Goal: Find specific page/section: Find specific page/section

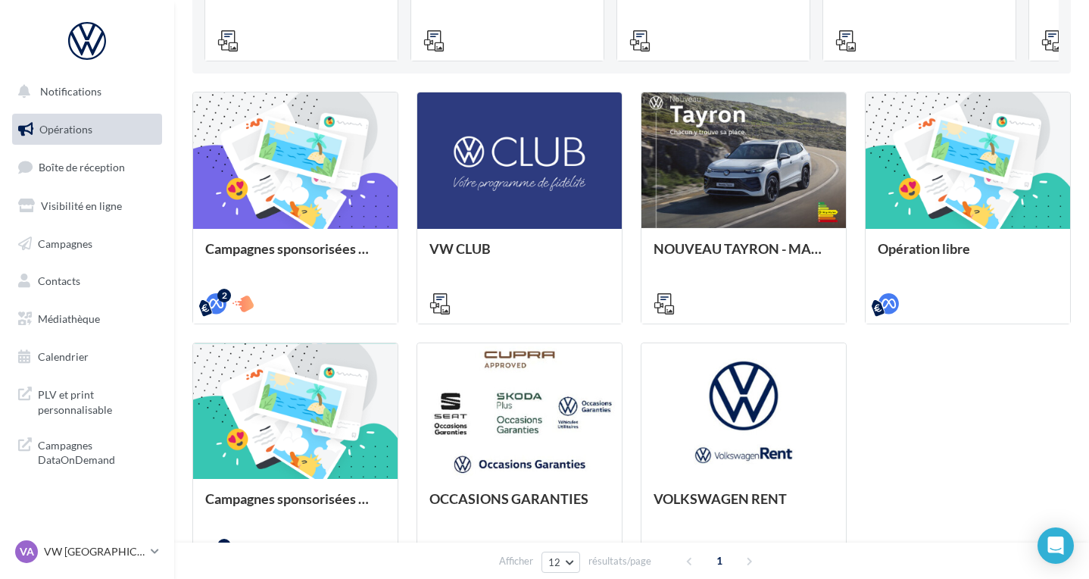
scroll to position [341, 0]
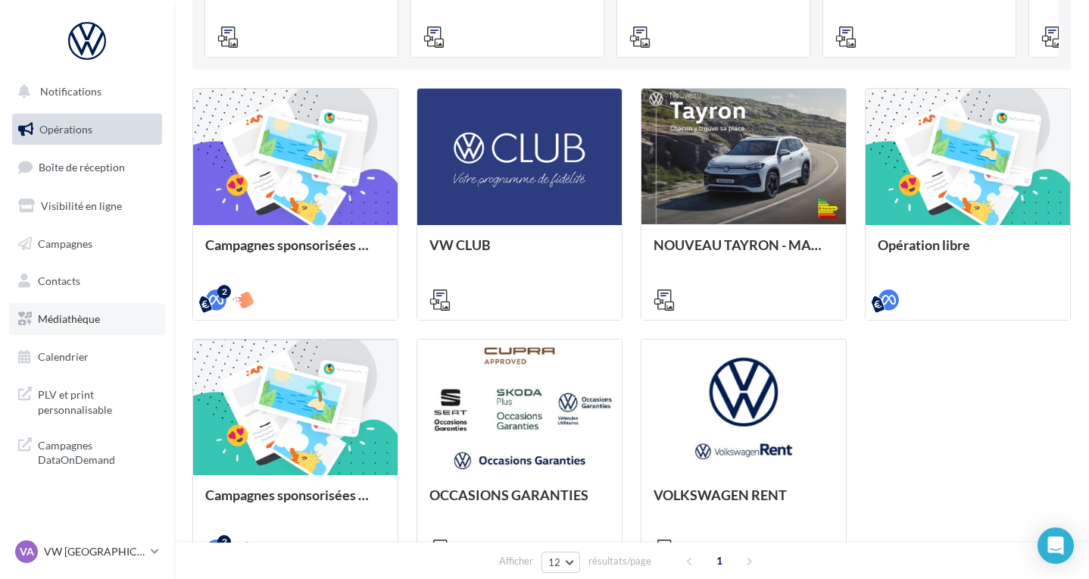
click at [41, 314] on span "Médiathèque" at bounding box center [69, 318] width 62 height 13
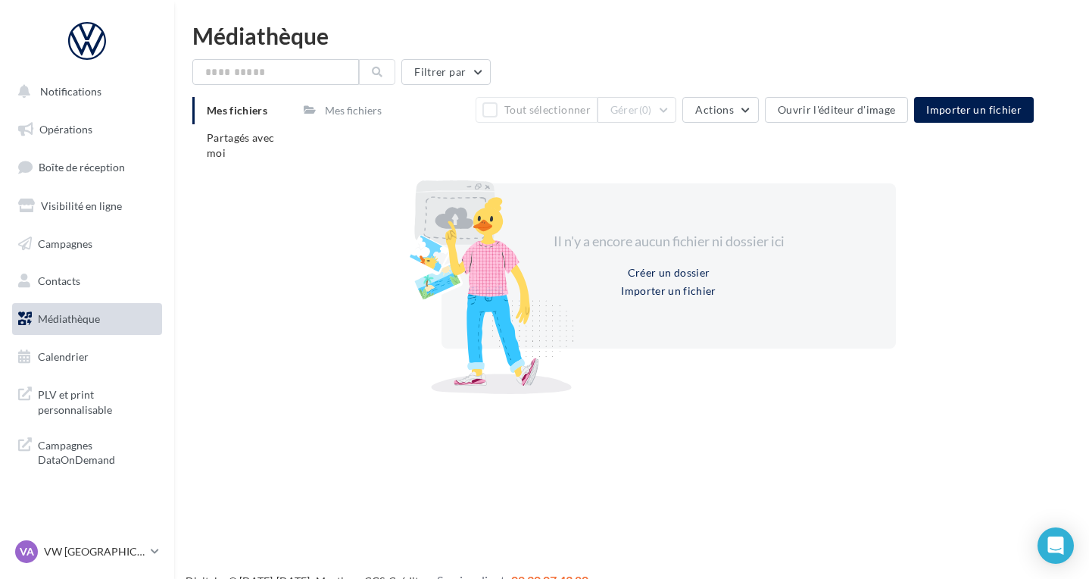
click at [336, 115] on div "Mes fichiers" at bounding box center [353, 110] width 57 height 15
click at [346, 111] on div "Mes fichiers" at bounding box center [353, 110] width 57 height 15
click at [213, 135] on span "Partagés avec moi" at bounding box center [241, 145] width 68 height 28
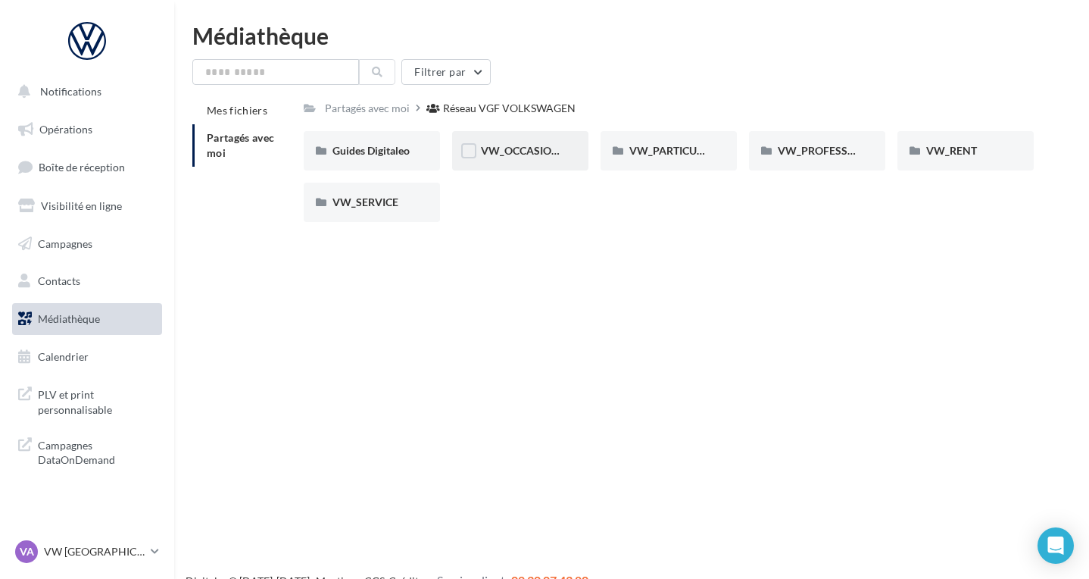
click at [528, 150] on span "VW_OCCASIONS_GARANTIES" at bounding box center [555, 150] width 148 height 13
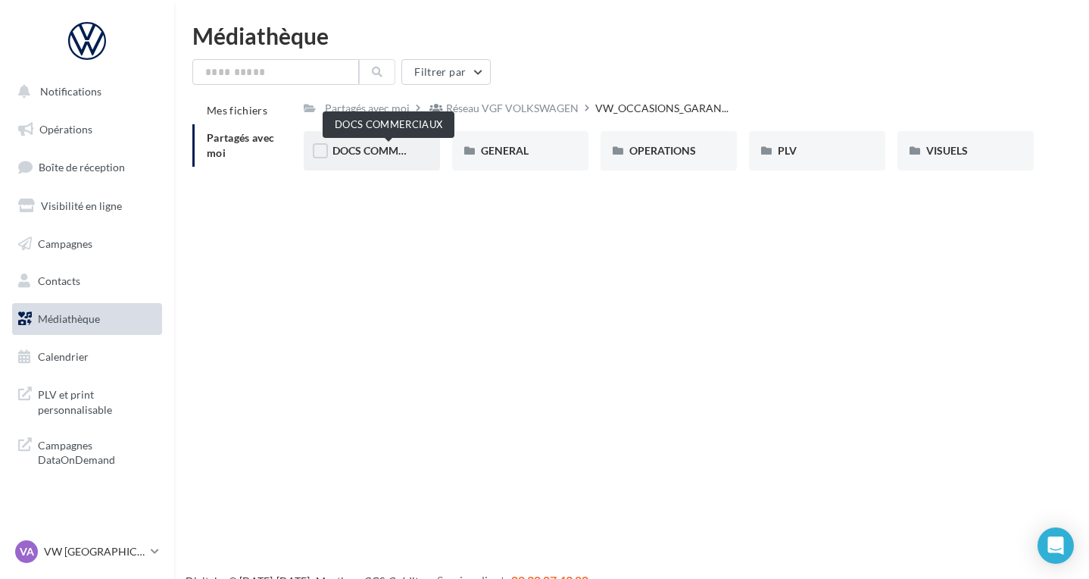
click at [343, 145] on span "DOCS COMMERCIAUX" at bounding box center [388, 150] width 111 height 13
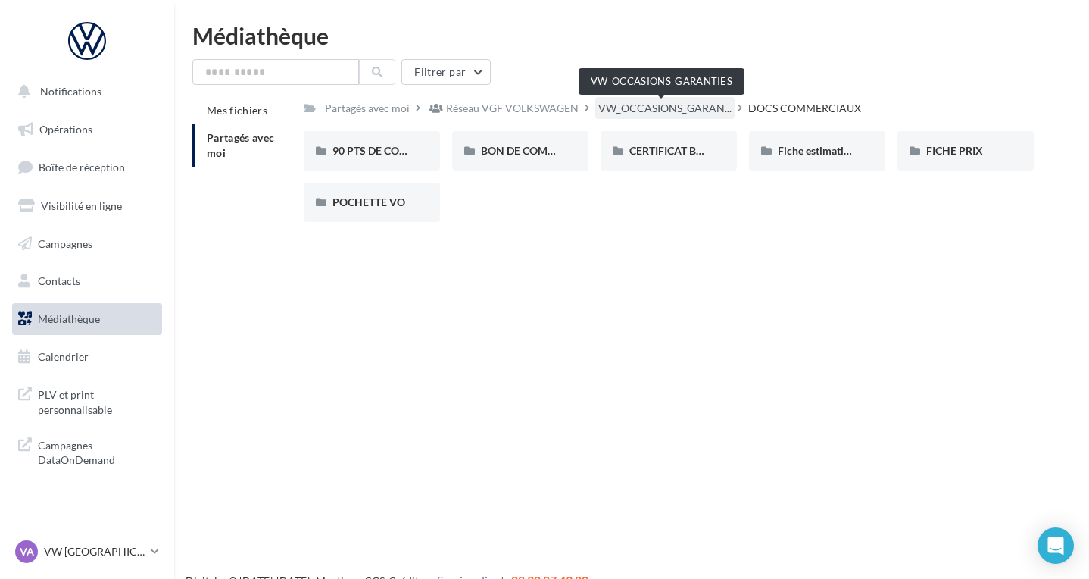
click at [636, 110] on span "VW_OCCASIONS_GARAN..." at bounding box center [664, 108] width 133 height 15
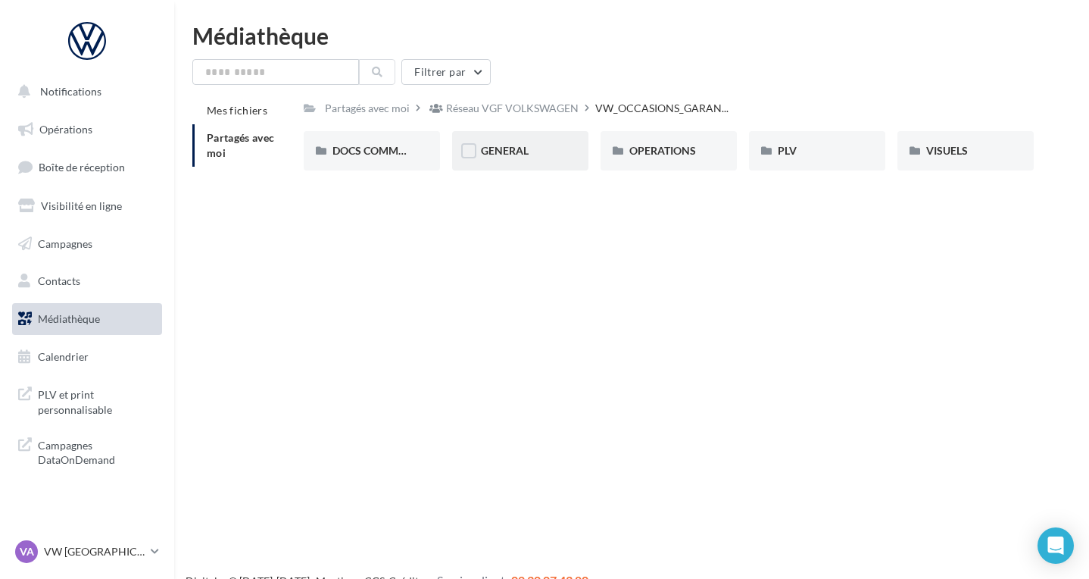
click at [545, 134] on div "GENERAL" at bounding box center [520, 150] width 136 height 39
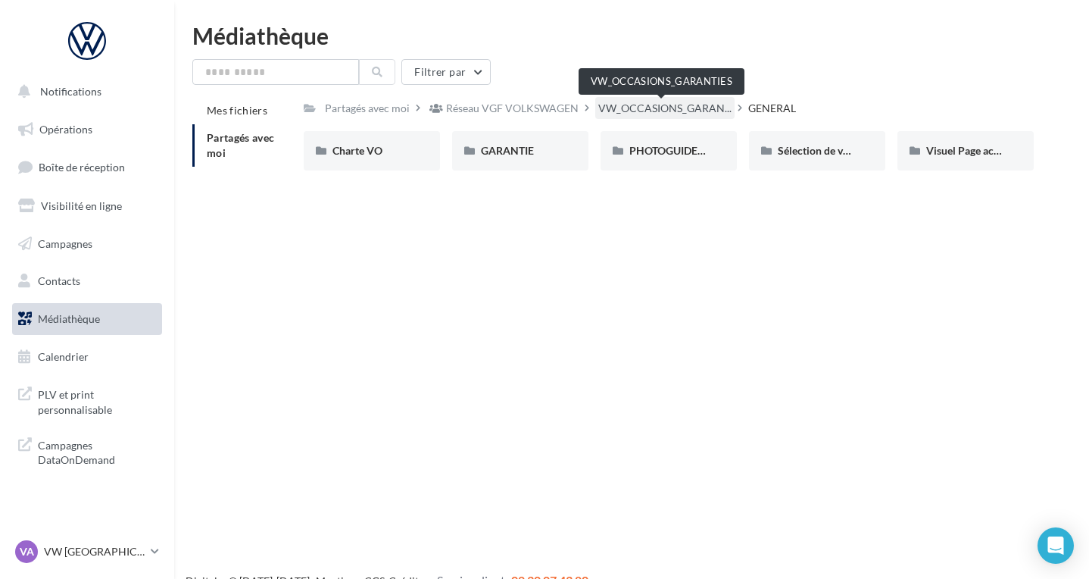
click at [667, 108] on span "VW_OCCASIONS_GARAN..." at bounding box center [664, 108] width 133 height 15
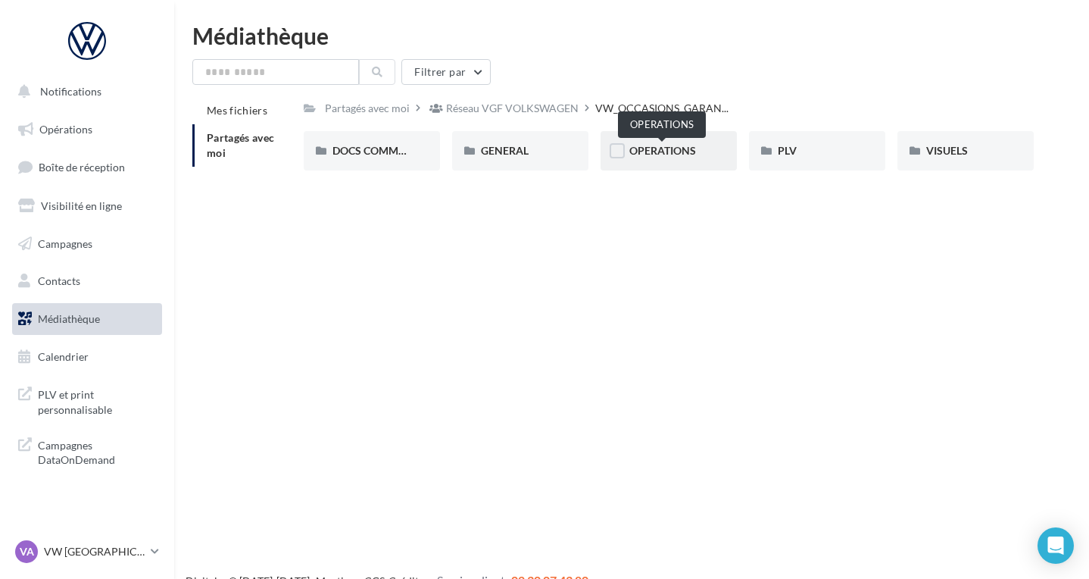
click at [649, 155] on span "OPERATIONS" at bounding box center [663, 150] width 67 height 13
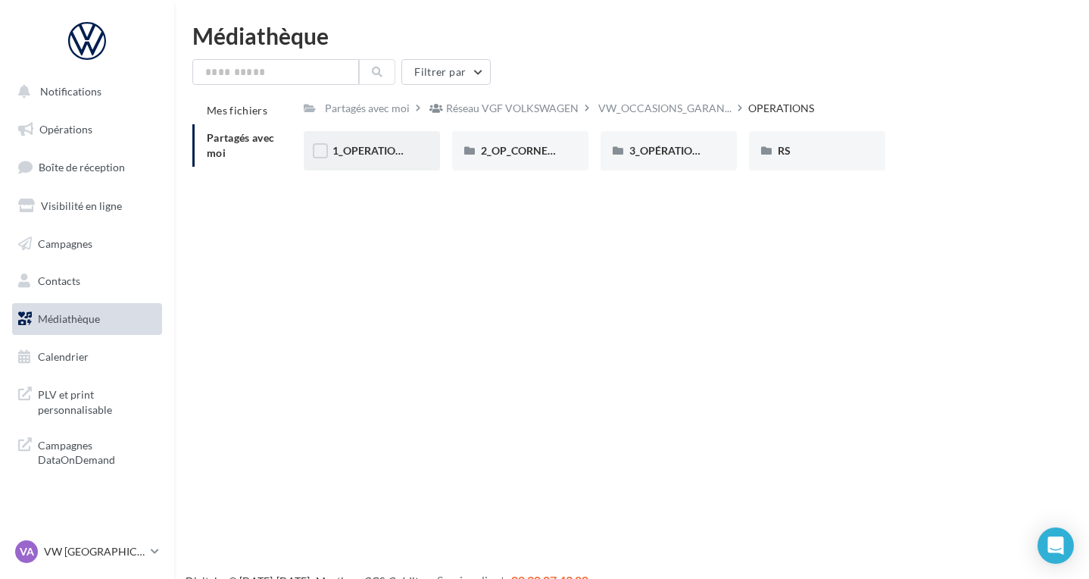
click at [420, 158] on div "1_OPERATION_Dispo_immédiate" at bounding box center [372, 150] width 136 height 39
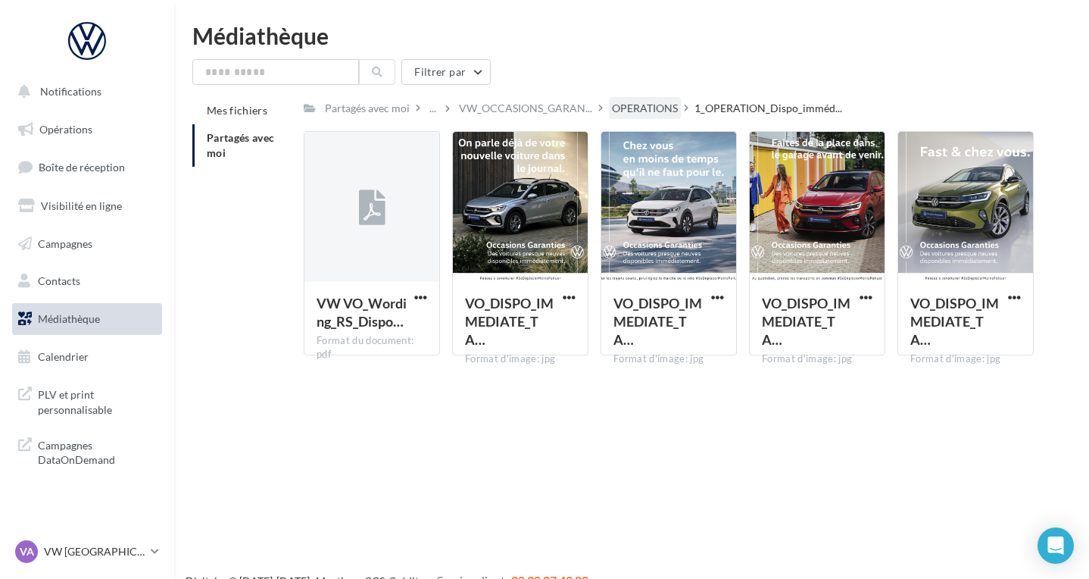
click at [656, 113] on div "OPERATIONS" at bounding box center [645, 108] width 66 height 15
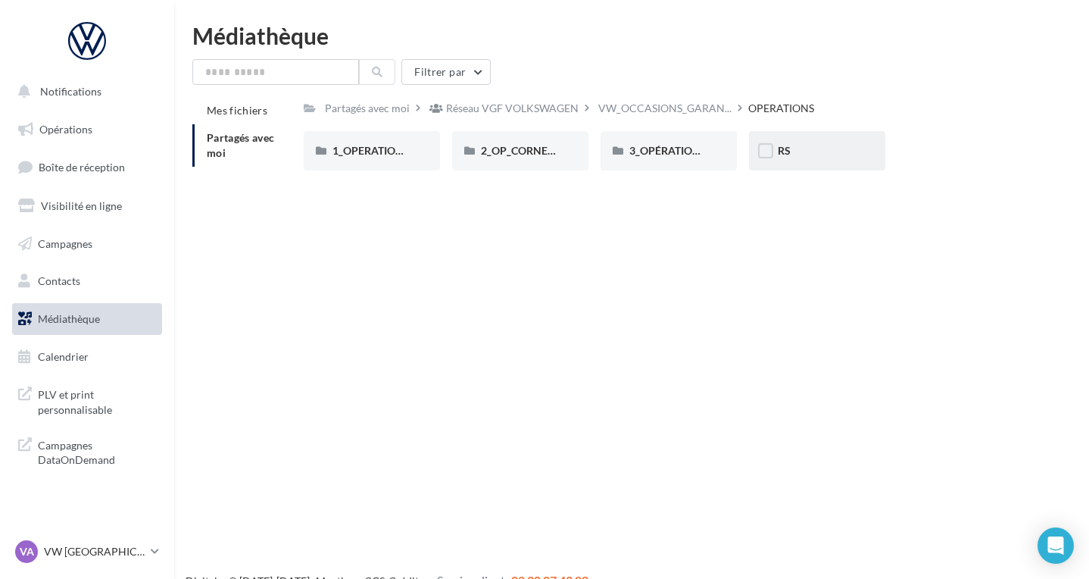
click at [786, 135] on div "RS" at bounding box center [817, 150] width 136 height 39
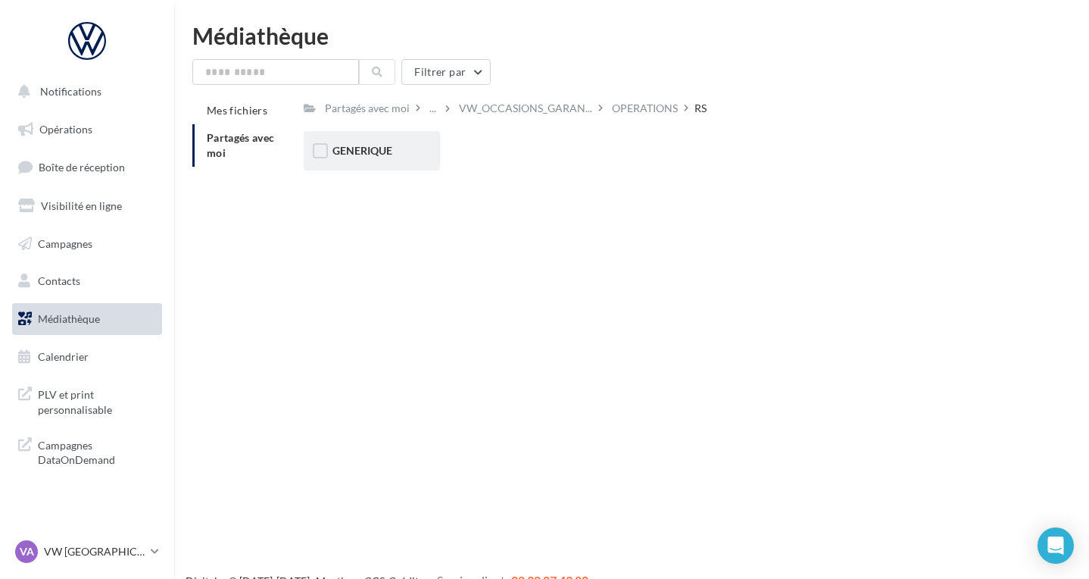
click at [376, 136] on div "GENERIQUE" at bounding box center [372, 150] width 136 height 39
click at [365, 147] on div "VW" at bounding box center [372, 150] width 79 height 15
